Goal: Information Seeking & Learning: Learn about a topic

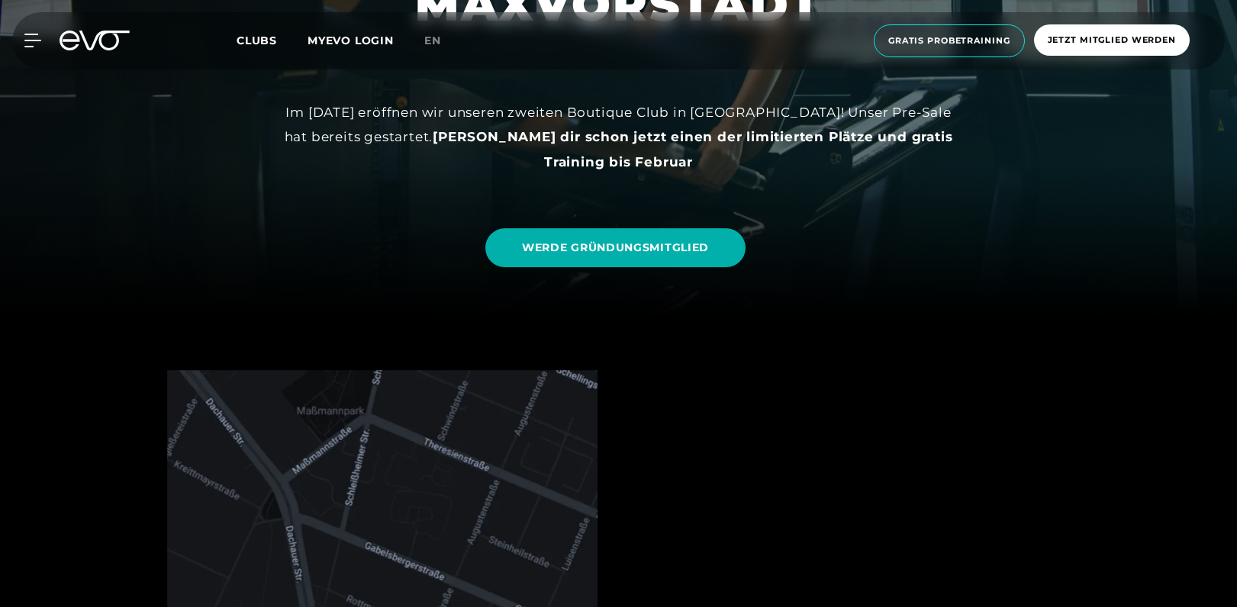
scroll to position [305, 0]
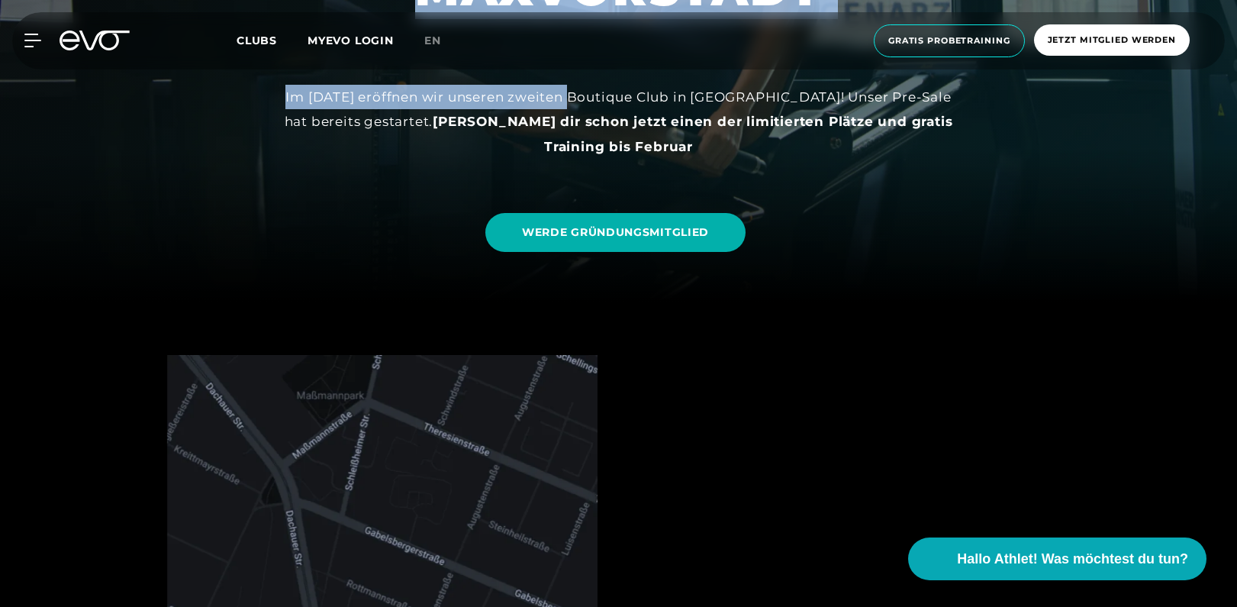
drag, startPoint x: 581, startPoint y: 105, endPoint x: 926, endPoint y: 161, distance: 349.4
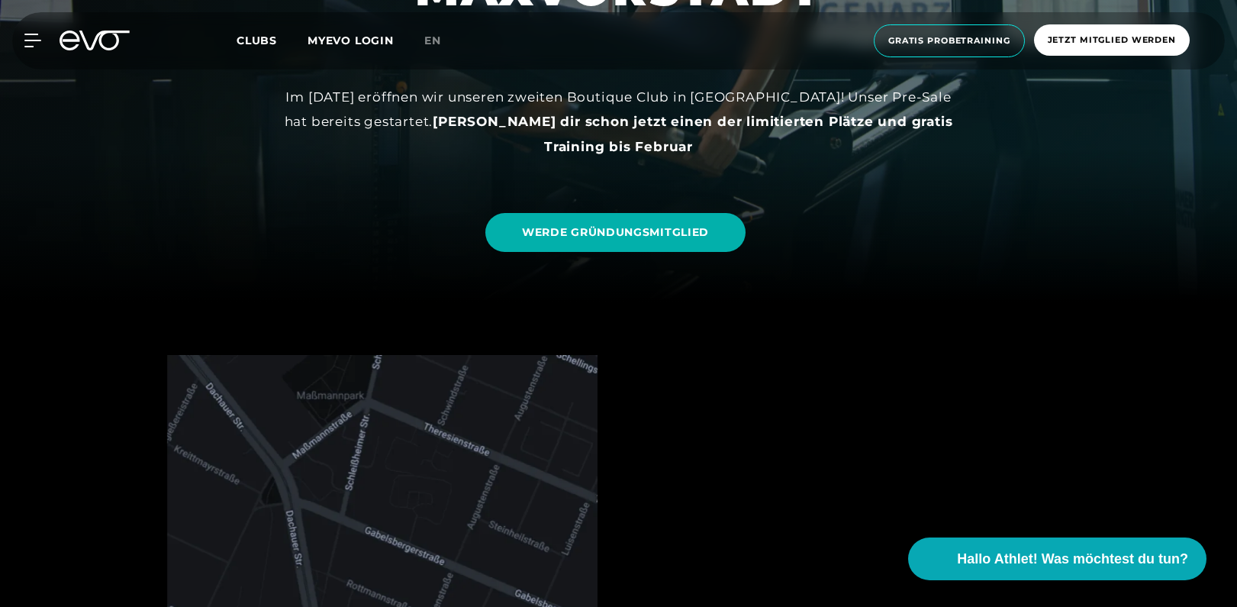
click at [894, 158] on div "Im [DATE] eröffnen wir unseren zweiten Boutique Club in [GEOGRAPHIC_DATA]! Unse…" at bounding box center [618, 122] width 687 height 74
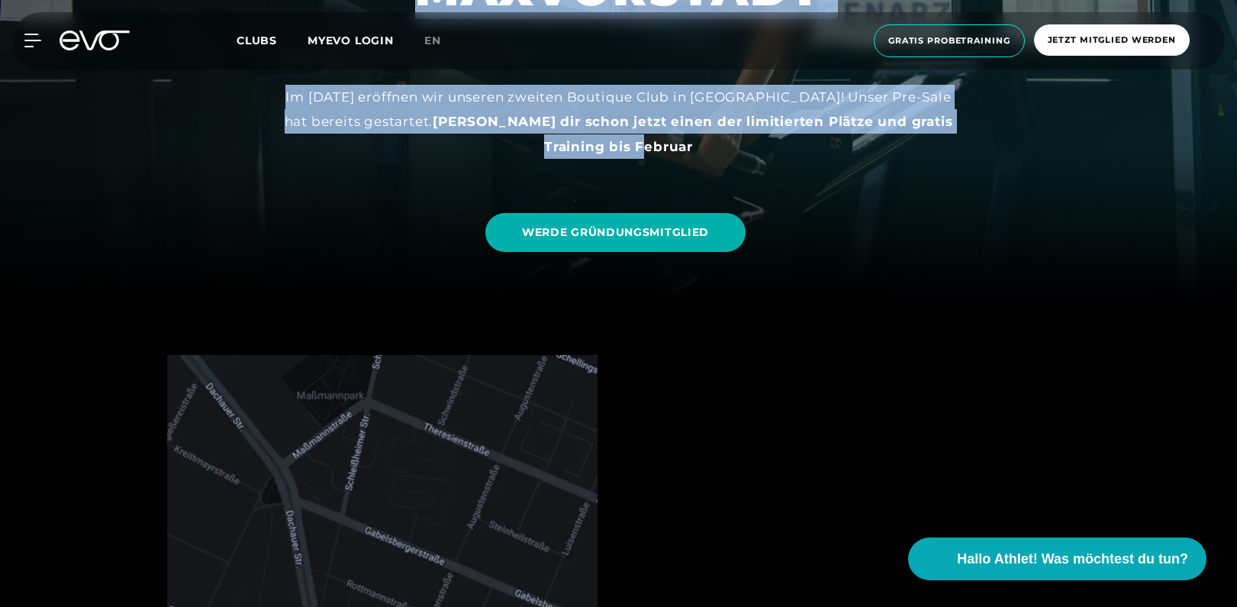
drag, startPoint x: 752, startPoint y: 144, endPoint x: 226, endPoint y: 111, distance: 527.6
drag, startPoint x: 261, startPoint y: 93, endPoint x: 771, endPoint y: 151, distance: 513.1
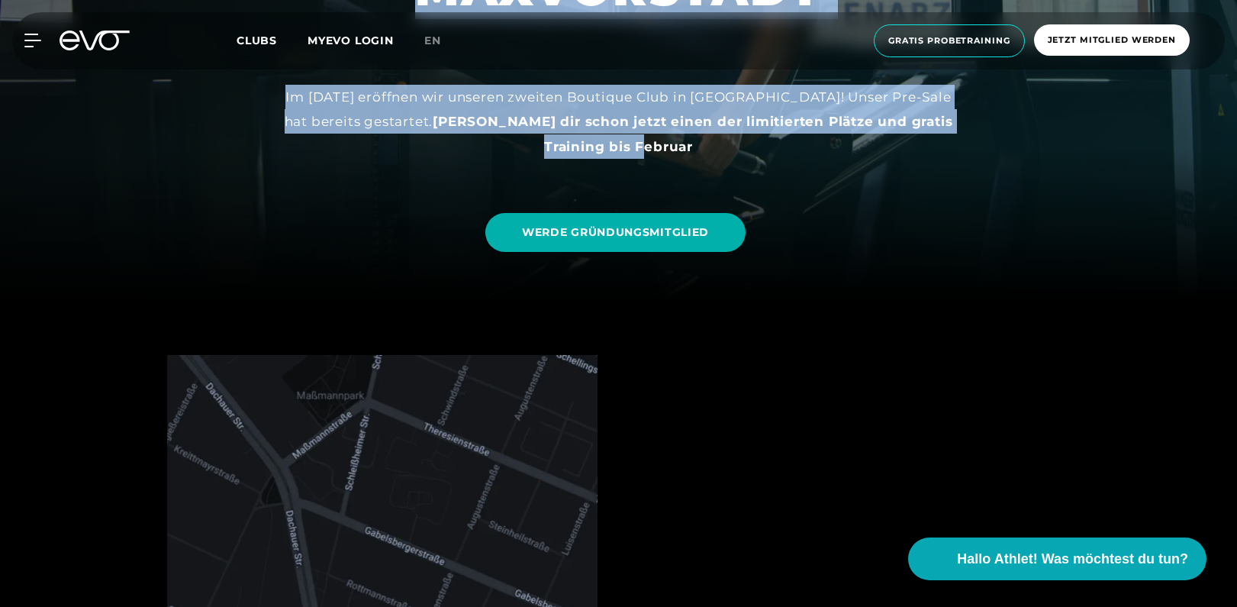
click at [771, 151] on div "Im [DATE] eröffnen wir unseren zweiten Boutique Club in [GEOGRAPHIC_DATA]! Unse…" at bounding box center [618, 122] width 687 height 74
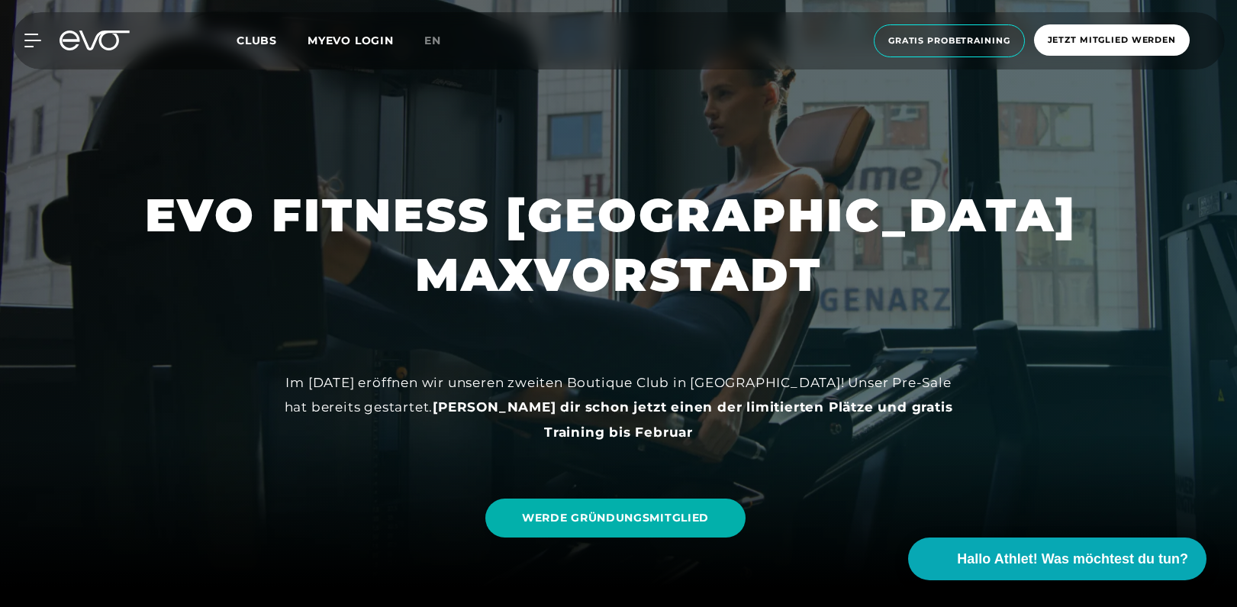
scroll to position [0, 0]
